Goal: Information Seeking & Learning: Learn about a topic

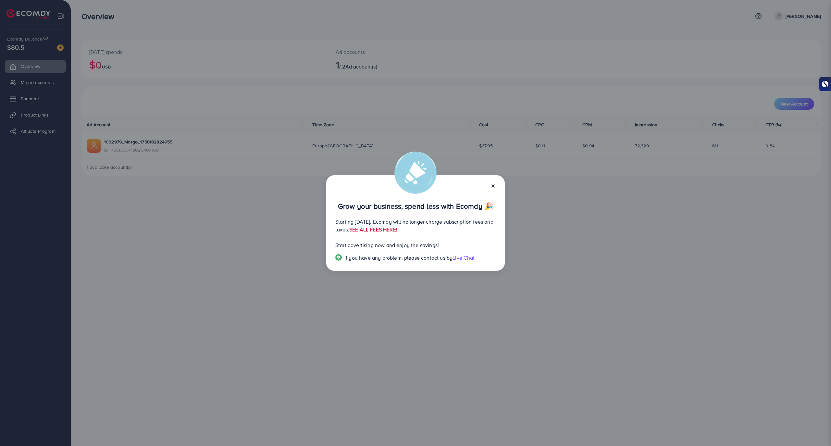
click at [397, 229] on link "SEE ALL FEES HERE!" at bounding box center [373, 229] width 48 height 7
click at [492, 184] on icon at bounding box center [492, 185] width 5 height 5
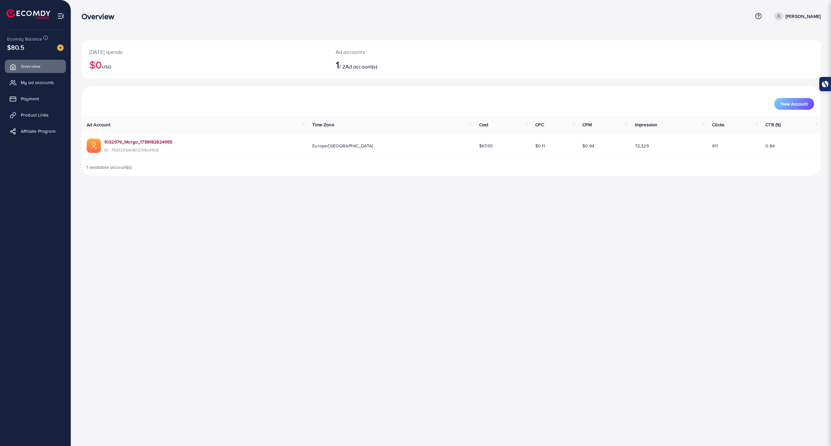
click at [147, 144] on link "1032979_Morgo_1758182824955" at bounding box center [138, 142] width 68 height 6
